Goal: Task Accomplishment & Management: Use online tool/utility

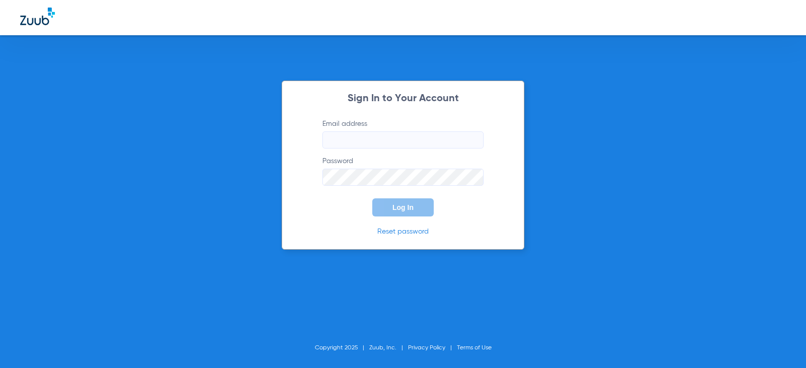
type input "[EMAIL_ADDRESS][DOMAIN_NAME]"
click at [410, 212] on button "Log In" at bounding box center [402, 207] width 61 height 18
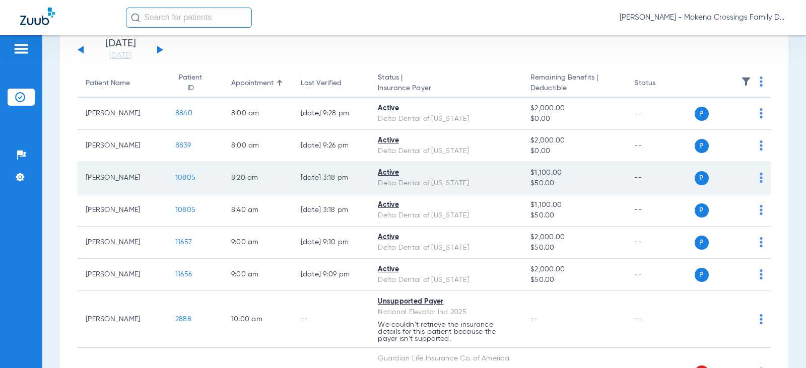
scroll to position [201, 0]
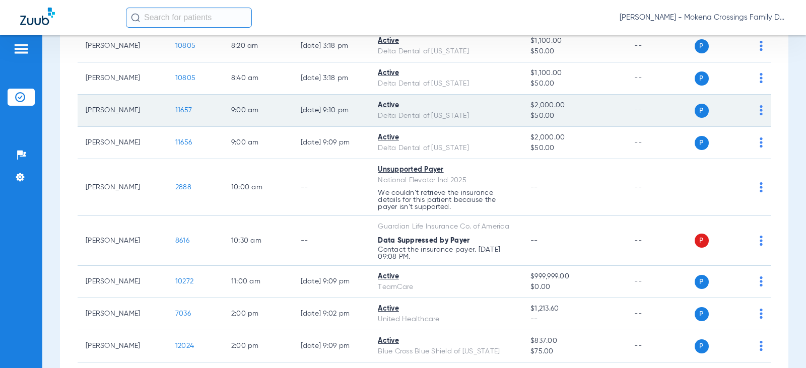
click at [175, 111] on span "11657" at bounding box center [183, 110] width 17 height 7
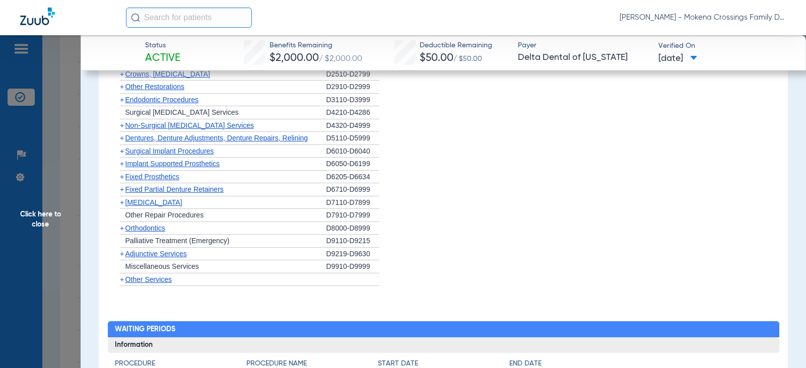
scroll to position [755, 0]
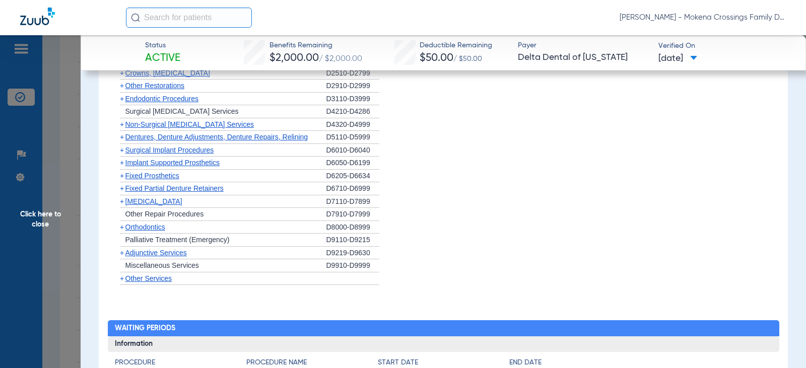
click at [124, 229] on span "+" at bounding box center [120, 227] width 11 height 13
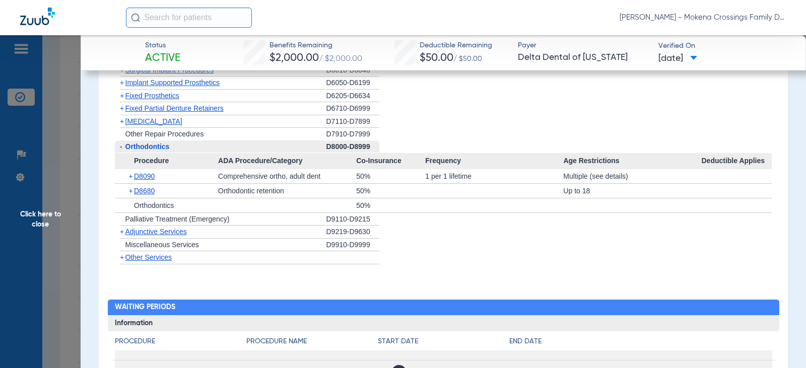
scroll to position [806, 0]
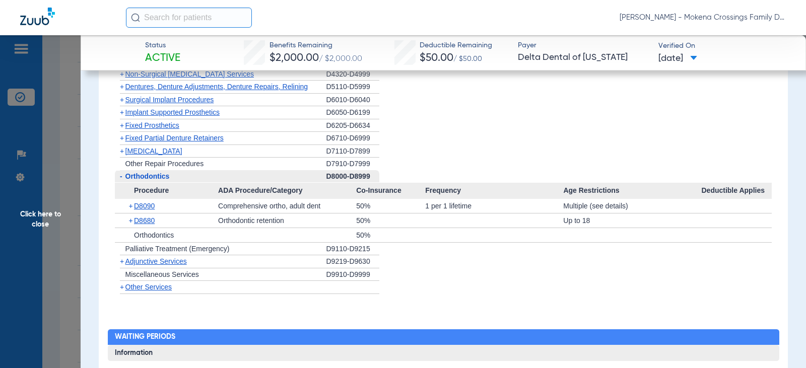
click at [603, 207] on div "Multiple (see details)" at bounding box center [632, 206] width 138 height 14
click at [602, 207] on div "Multiple (see details)" at bounding box center [632, 206] width 138 height 14
click at [600, 267] on li "+ Adjunctive Services D9219-D9630" at bounding box center [443, 261] width 657 height 13
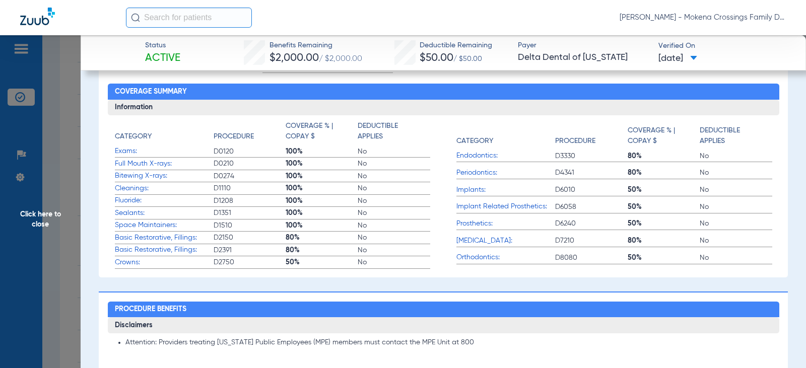
scroll to position [101, 0]
